Goal: Transaction & Acquisition: Purchase product/service

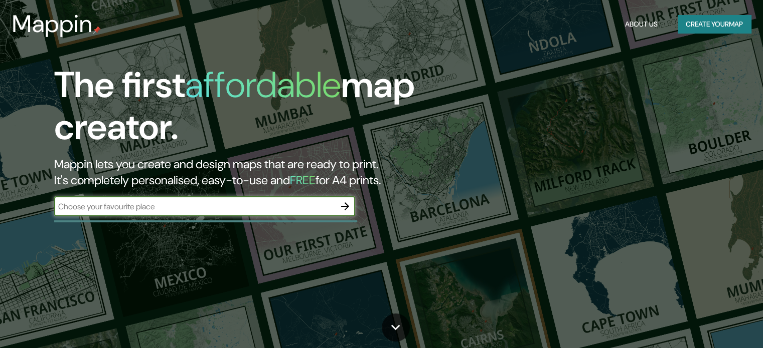
click at [169, 211] on input "text" at bounding box center [194, 207] width 281 height 12
type input "karakoy"
click at [345, 208] on icon "button" at bounding box center [345, 207] width 12 height 12
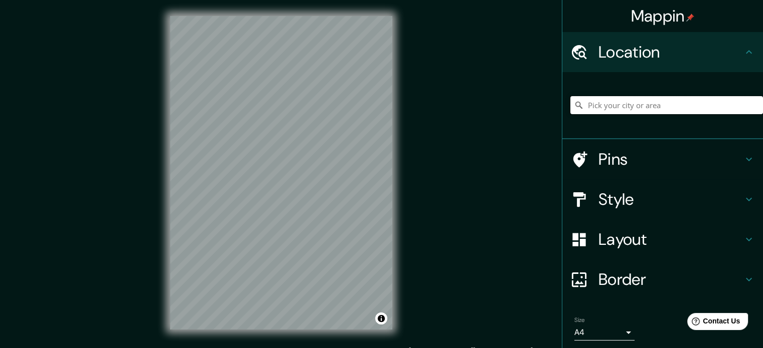
click at [623, 104] on input "Pick your city or area" at bounding box center [666, 105] width 193 height 18
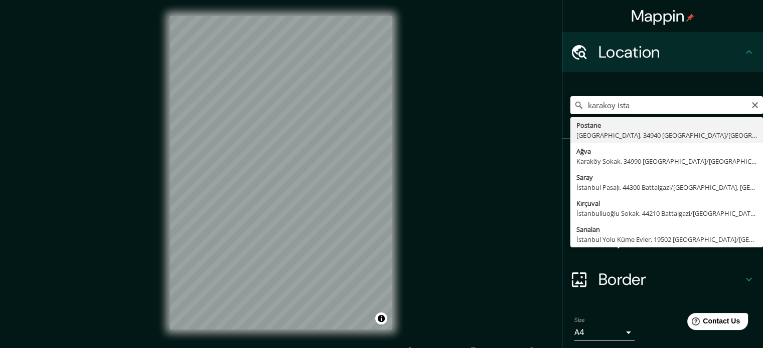
click at [592, 102] on input "karakoy ista" at bounding box center [666, 105] width 193 height 18
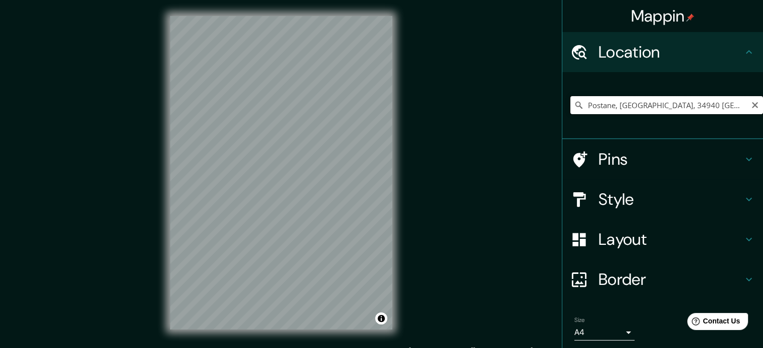
click at [635, 101] on input "Postane, [GEOGRAPHIC_DATA], 34940 [GEOGRAPHIC_DATA]/[GEOGRAPHIC_DATA], [GEOGRAP…" at bounding box center [666, 105] width 193 height 18
click at [628, 105] on input "Postane, [GEOGRAPHIC_DATA], 34940 [GEOGRAPHIC_DATA]/[GEOGRAPHIC_DATA], [GEOGRAP…" at bounding box center [666, 105] width 193 height 18
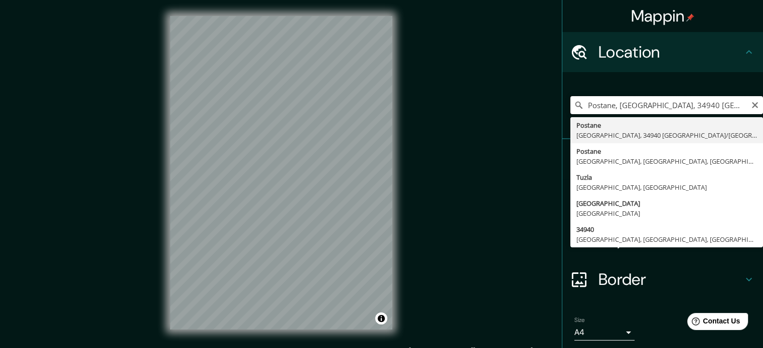
click at [630, 105] on input "Postane, [GEOGRAPHIC_DATA], 34940 [GEOGRAPHIC_DATA]/[GEOGRAPHIC_DATA], [GEOGRAP…" at bounding box center [666, 105] width 193 height 18
paste input "[GEOGRAPHIC_DATA]"
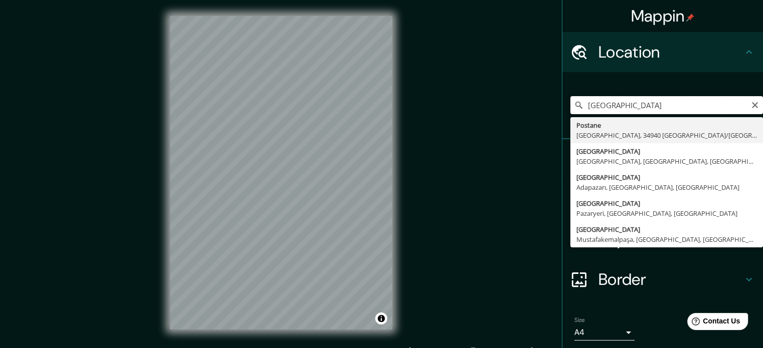
click at [628, 107] on input "[GEOGRAPHIC_DATA]" at bounding box center [666, 105] width 193 height 18
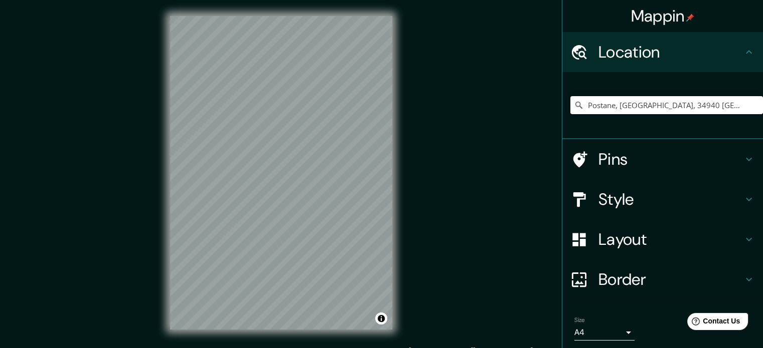
click at [627, 111] on input "Postane, [GEOGRAPHIC_DATA], 34940 [GEOGRAPHIC_DATA]/[GEOGRAPHIC_DATA], [GEOGRAP…" at bounding box center [666, 105] width 193 height 18
type input "[GEOGRAPHIC_DATA], [GEOGRAPHIC_DATA]"
click at [641, 202] on h4 "Style" at bounding box center [670, 200] width 144 height 20
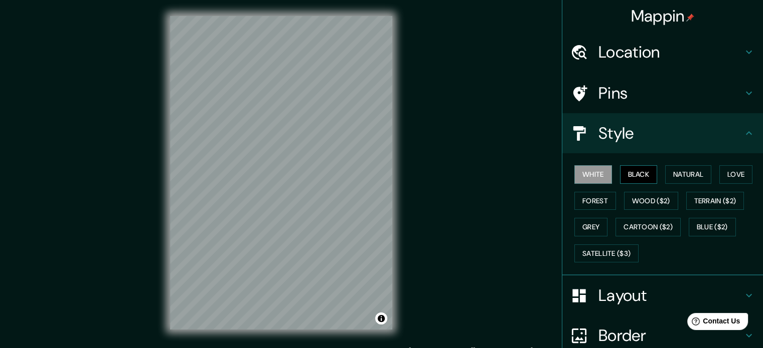
click at [634, 169] on button "Black" at bounding box center [639, 174] width 38 height 19
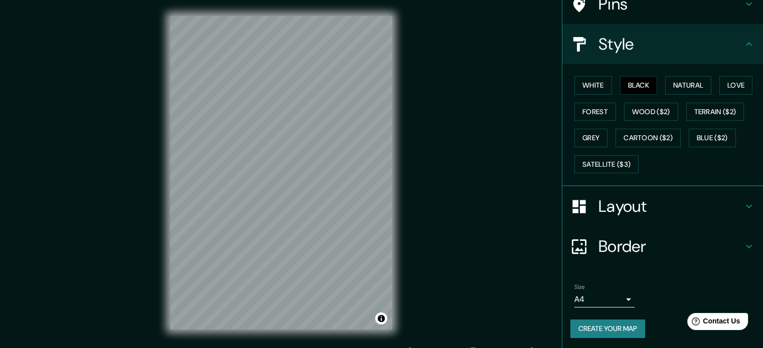
click at [643, 242] on h4 "Border" at bounding box center [670, 247] width 144 height 20
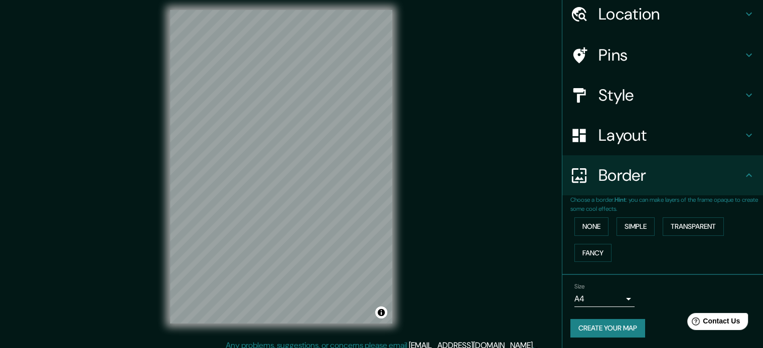
scroll to position [13, 0]
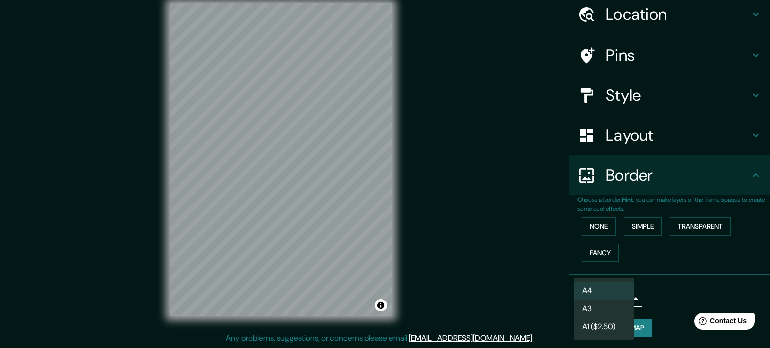
click at [620, 296] on body "Mappin Location [GEOGRAPHIC_DATA], [GEOGRAPHIC_DATA] [GEOGRAPHIC_DATA] [GEOGRAP…" at bounding box center [385, 161] width 770 height 348
click at [639, 302] on div at bounding box center [385, 174] width 770 height 348
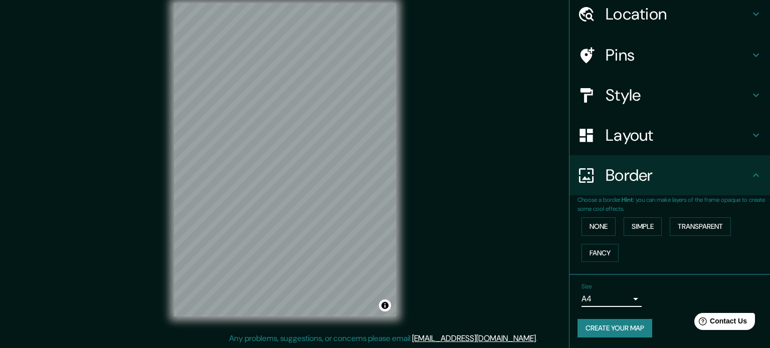
click at [601, 298] on body "Mappin Location [GEOGRAPHIC_DATA], [GEOGRAPHIC_DATA] [GEOGRAPHIC_DATA] [GEOGRAP…" at bounding box center [385, 161] width 770 height 348
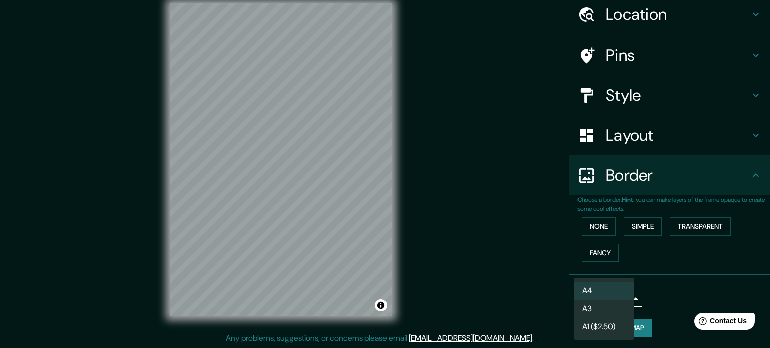
click at [590, 308] on li "A3" at bounding box center [604, 309] width 60 height 18
type input "a4"
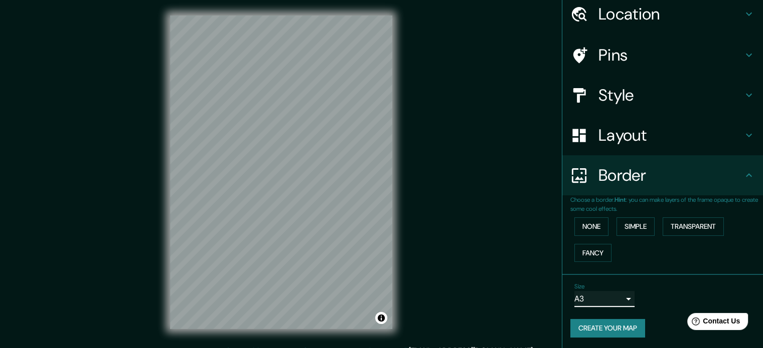
scroll to position [0, 0]
click at [683, 225] on button "Transparent" at bounding box center [692, 227] width 61 height 19
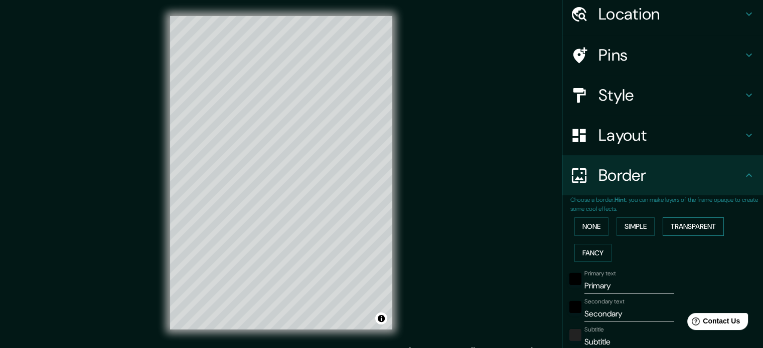
click at [683, 225] on button "Transparent" at bounding box center [692, 227] width 61 height 19
type input "213"
type input "35"
click at [589, 224] on button "None" at bounding box center [591, 227] width 34 height 19
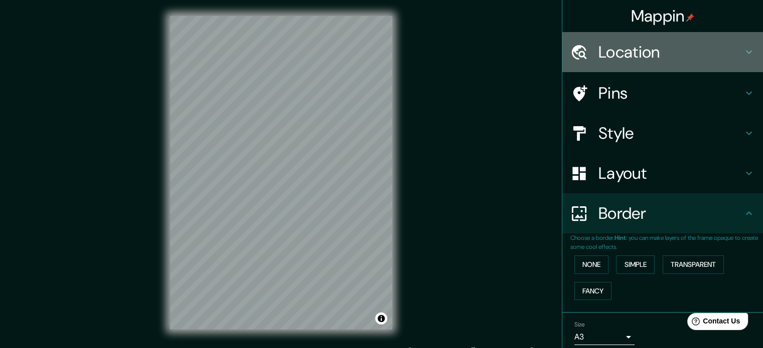
click at [636, 51] on h4 "Location" at bounding box center [670, 52] width 144 height 20
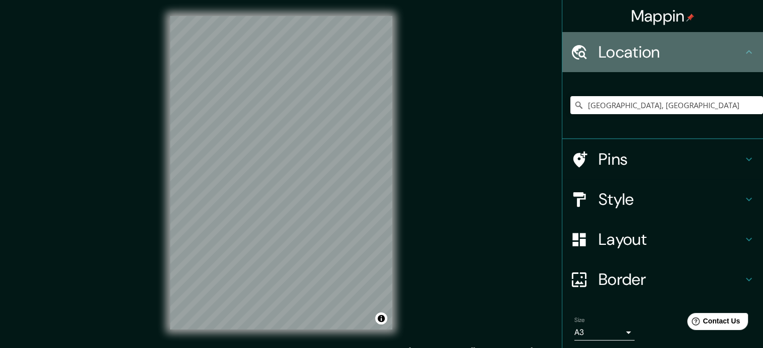
click at [636, 51] on h4 "Location" at bounding box center [670, 52] width 144 height 20
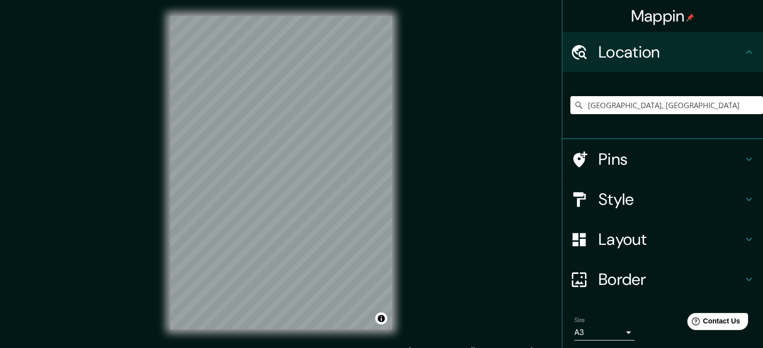
click at [641, 207] on h4 "Style" at bounding box center [670, 200] width 144 height 20
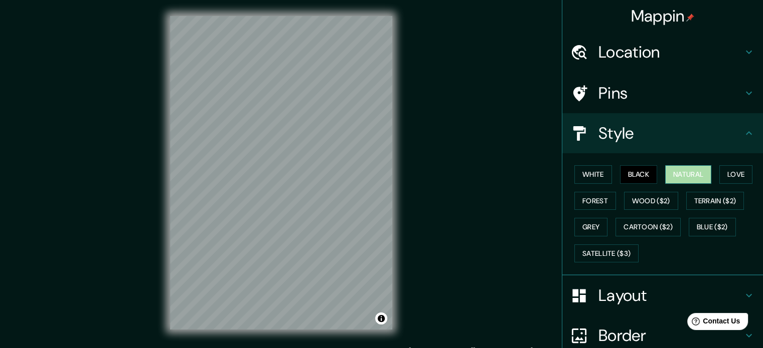
click at [675, 173] on button "Natural" at bounding box center [688, 174] width 46 height 19
click at [634, 174] on button "Black" at bounding box center [639, 174] width 38 height 19
click at [675, 168] on button "Natural" at bounding box center [688, 174] width 46 height 19
click at [738, 175] on button "Love" at bounding box center [735, 174] width 33 height 19
click at [699, 174] on button "Natural" at bounding box center [688, 174] width 46 height 19
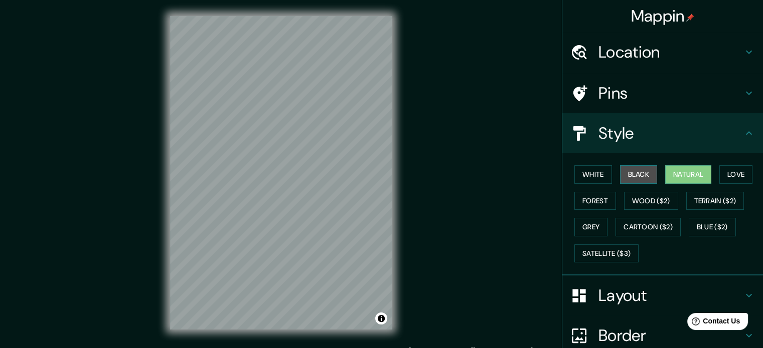
click at [628, 175] on button "Black" at bounding box center [639, 174] width 38 height 19
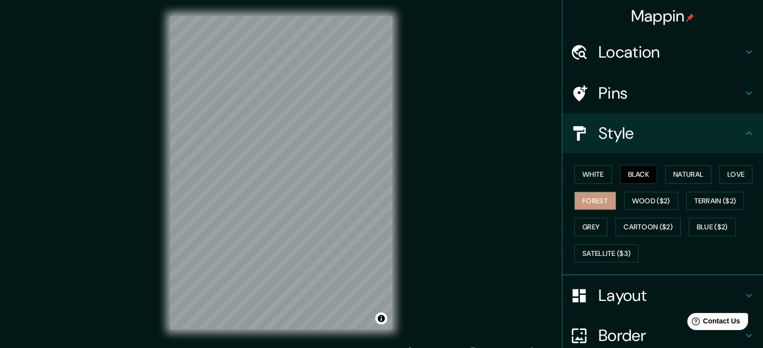
click at [585, 198] on button "Forest" at bounding box center [595, 201] width 42 height 19
click at [635, 197] on button "Wood ($2)" at bounding box center [651, 201] width 54 height 19
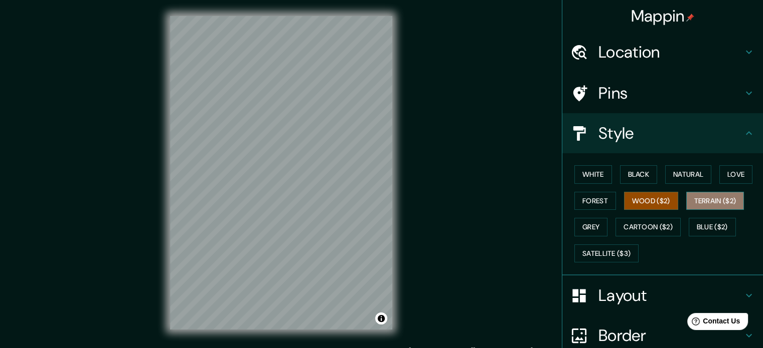
click at [709, 196] on button "Terrain ($2)" at bounding box center [715, 201] width 58 height 19
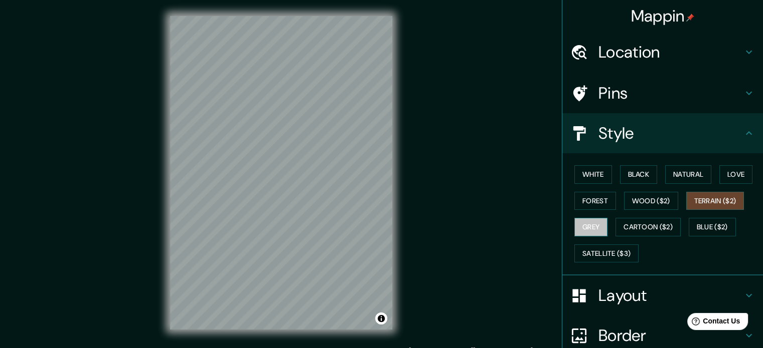
click at [581, 225] on button "Grey" at bounding box center [590, 227] width 33 height 19
click at [735, 197] on button "Terrain ($2)" at bounding box center [715, 201] width 58 height 19
click at [643, 222] on button "Cartoon ($2)" at bounding box center [647, 227] width 65 height 19
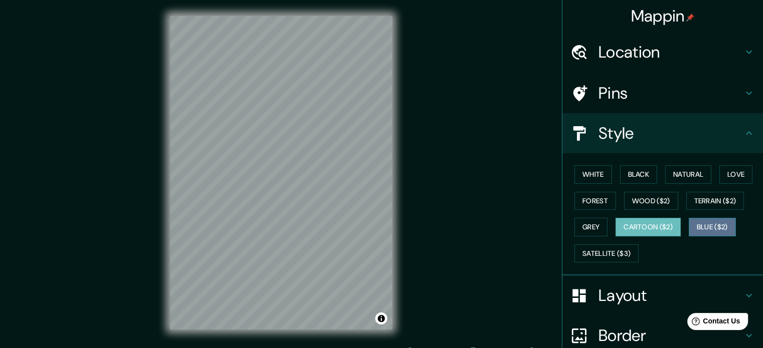
click at [725, 225] on button "Blue ($2)" at bounding box center [711, 227] width 47 height 19
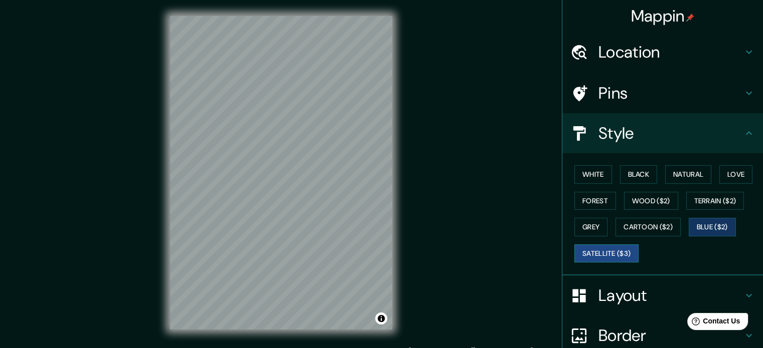
click at [584, 256] on button "Satellite ($3)" at bounding box center [606, 254] width 64 height 19
click at [598, 225] on button "Grey" at bounding box center [590, 227] width 33 height 19
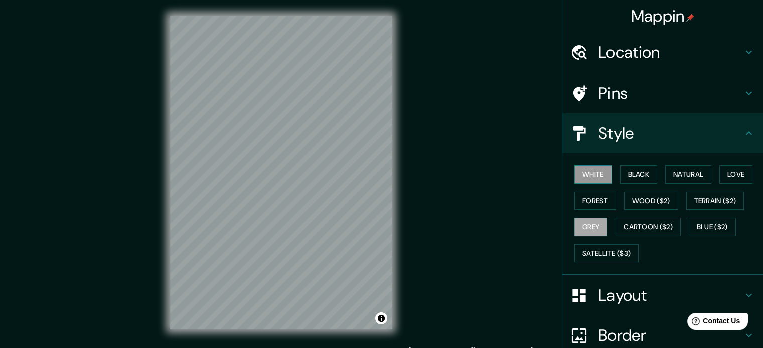
click at [598, 178] on button "White" at bounding box center [593, 174] width 38 height 19
click at [589, 227] on button "Grey" at bounding box center [590, 227] width 33 height 19
click at [626, 179] on button "Black" at bounding box center [639, 174] width 38 height 19
click at [577, 170] on button "White" at bounding box center [593, 174] width 38 height 19
